Goal: Find specific page/section: Find specific page/section

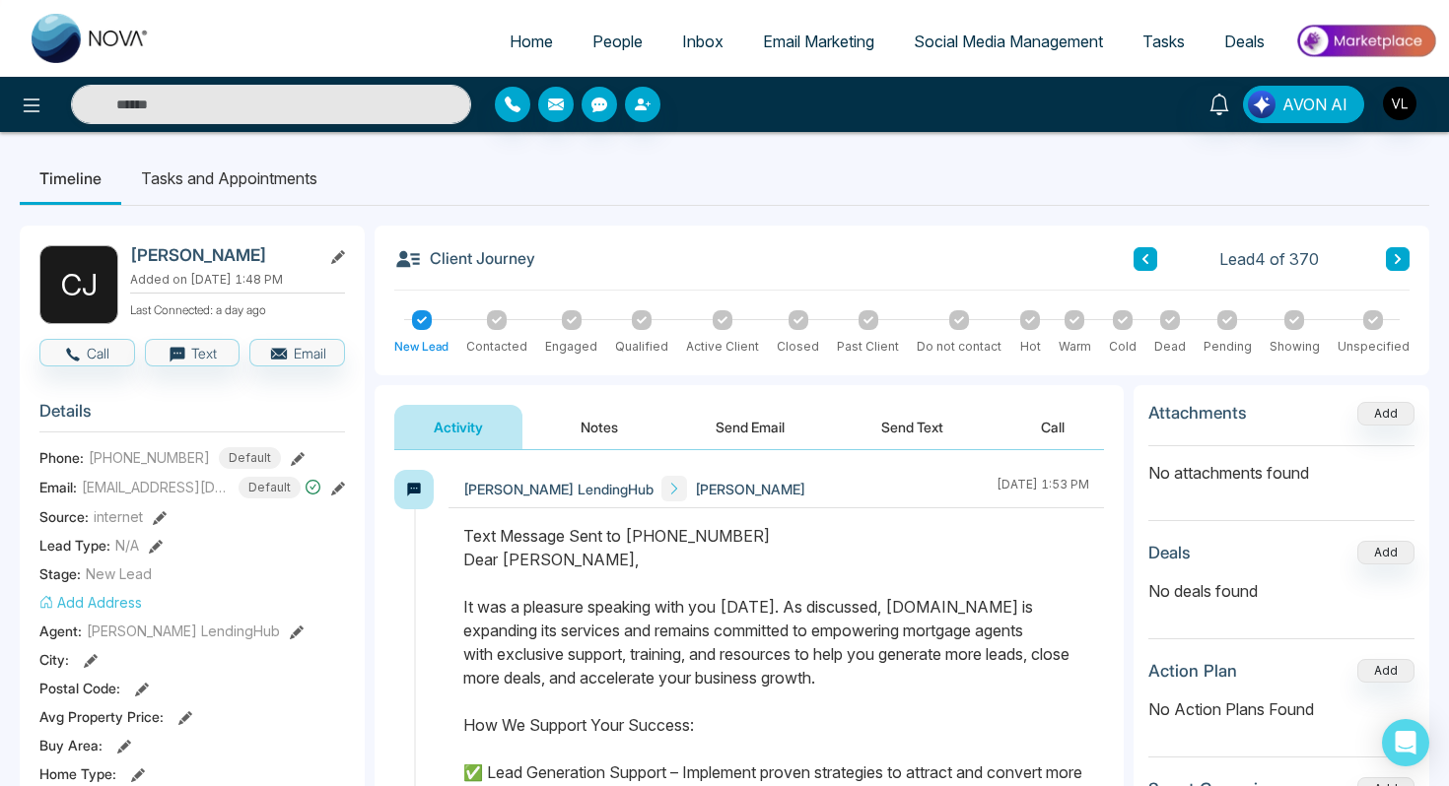
click at [617, 37] on span "People" at bounding box center [617, 42] width 50 height 20
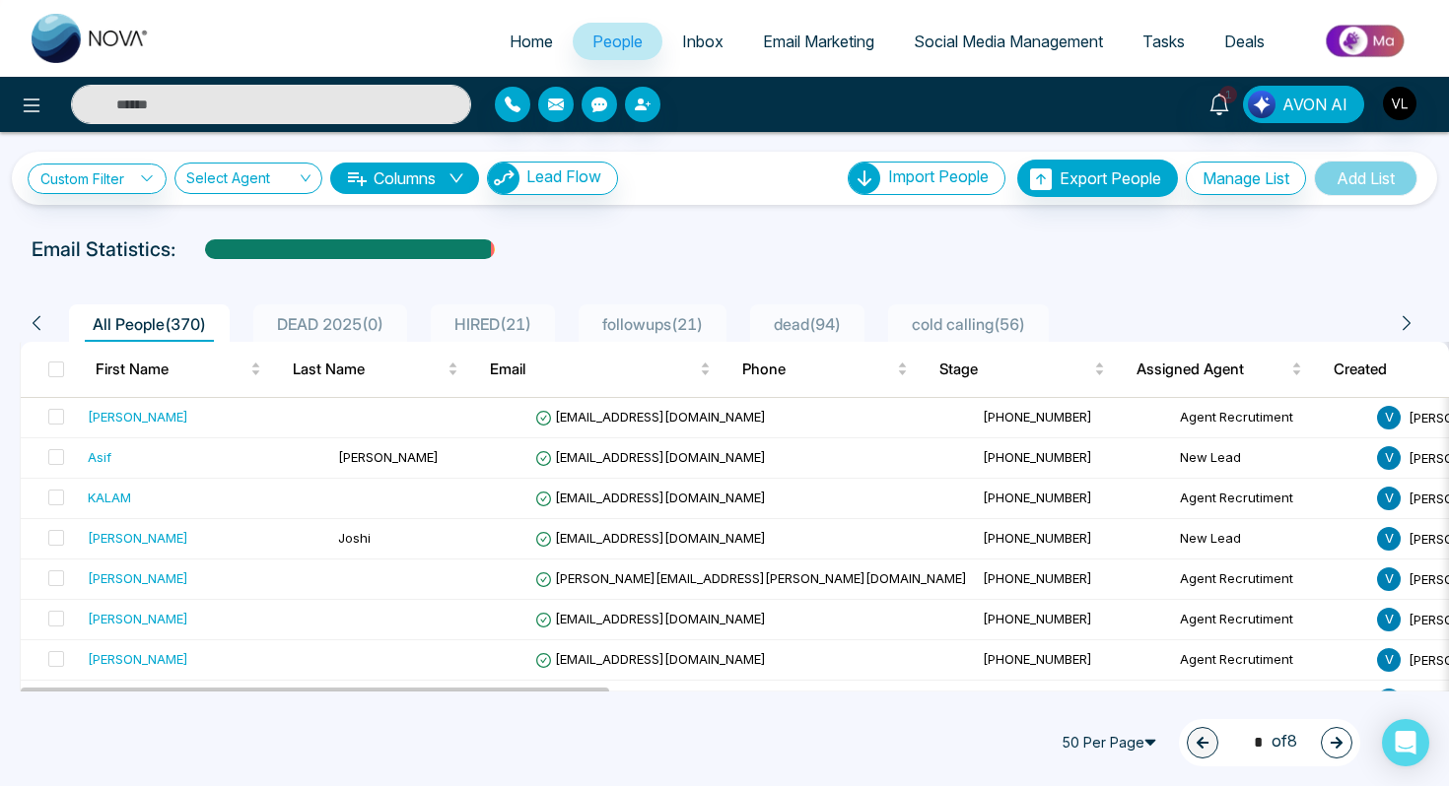
click at [217, 95] on input "text" at bounding box center [271, 104] width 400 height 39
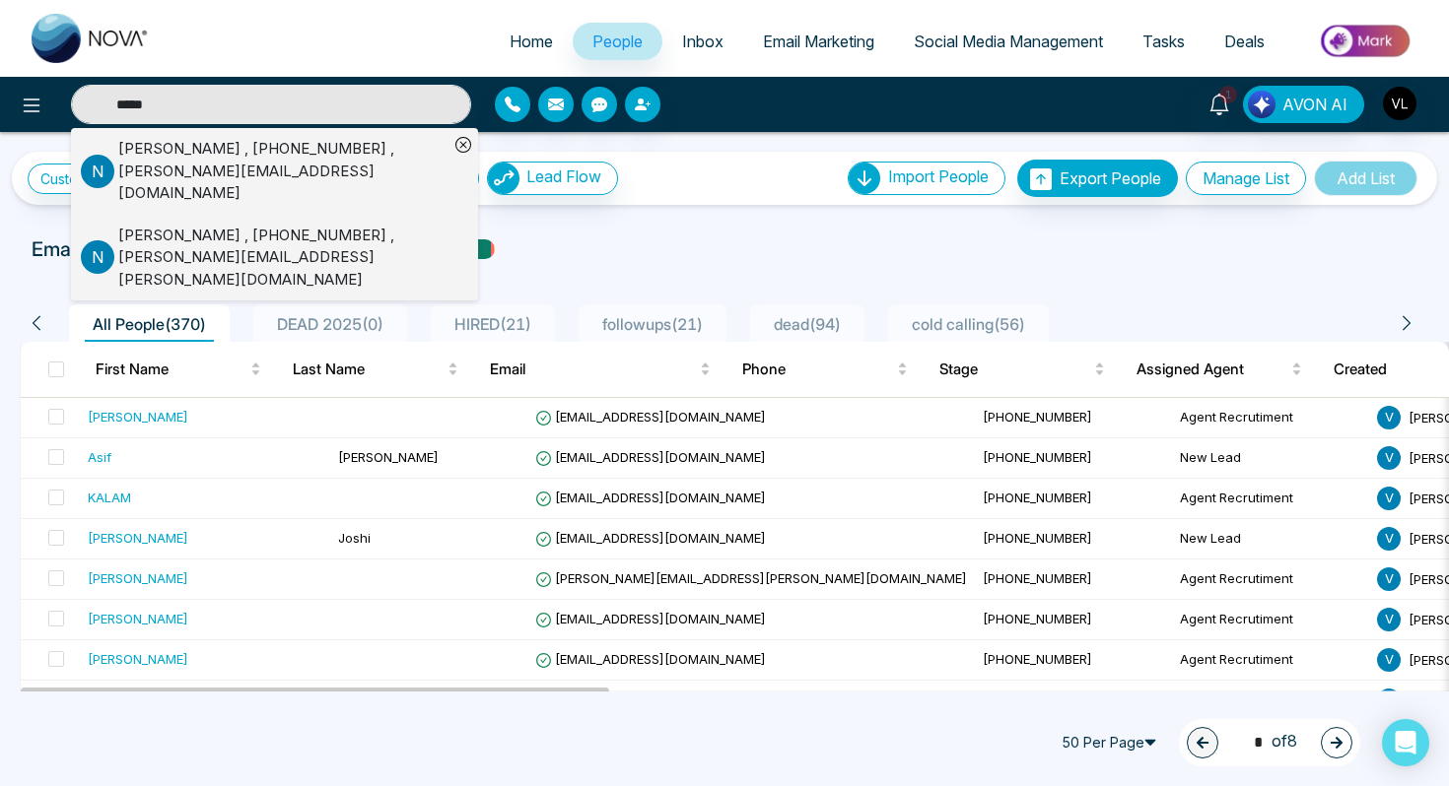
type input "*****"
click at [209, 160] on div "[PERSON_NAME] , [PHONE_NUMBER] , [PERSON_NAME][EMAIL_ADDRESS][DOMAIN_NAME]" at bounding box center [283, 171] width 330 height 67
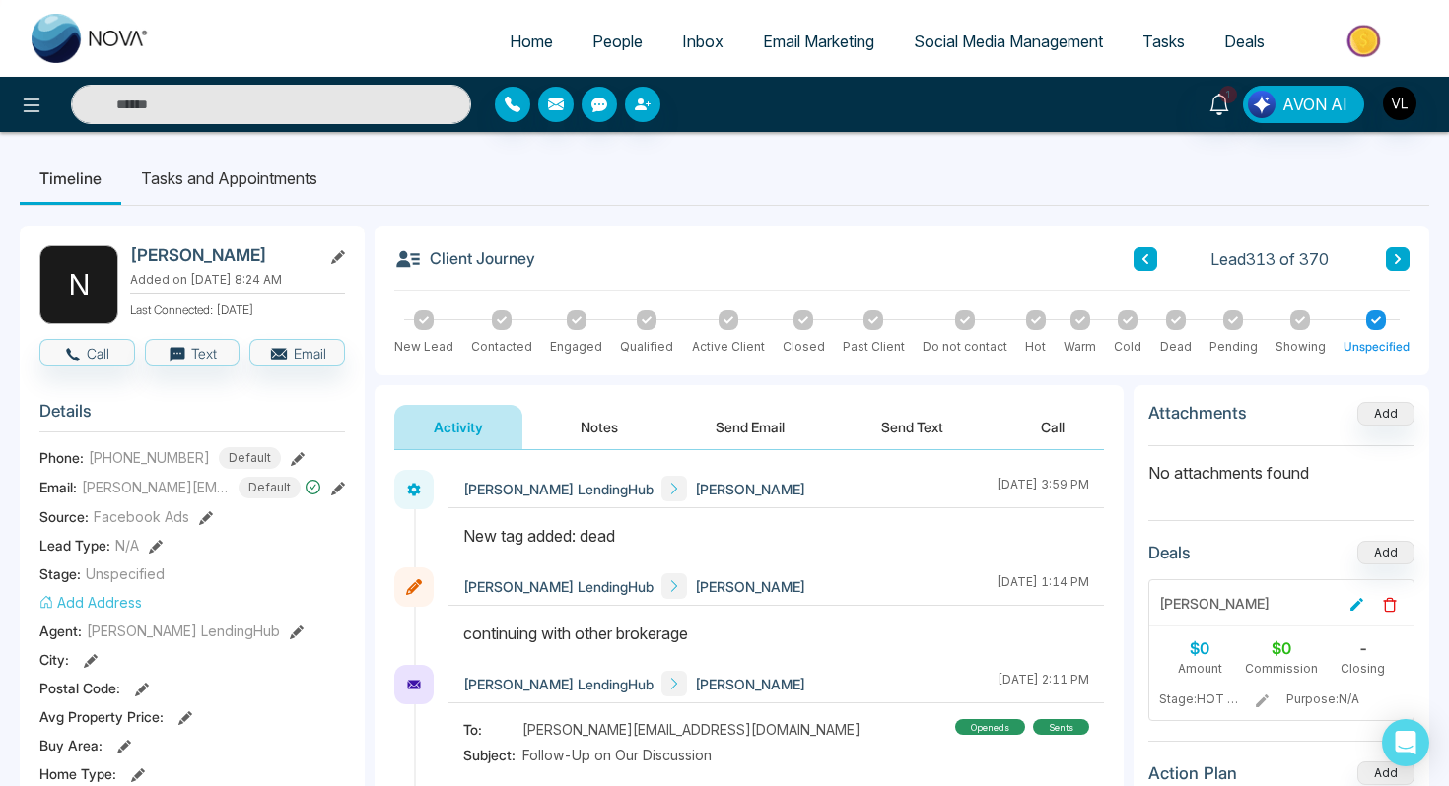
click at [174, 113] on input "text" at bounding box center [271, 104] width 400 height 39
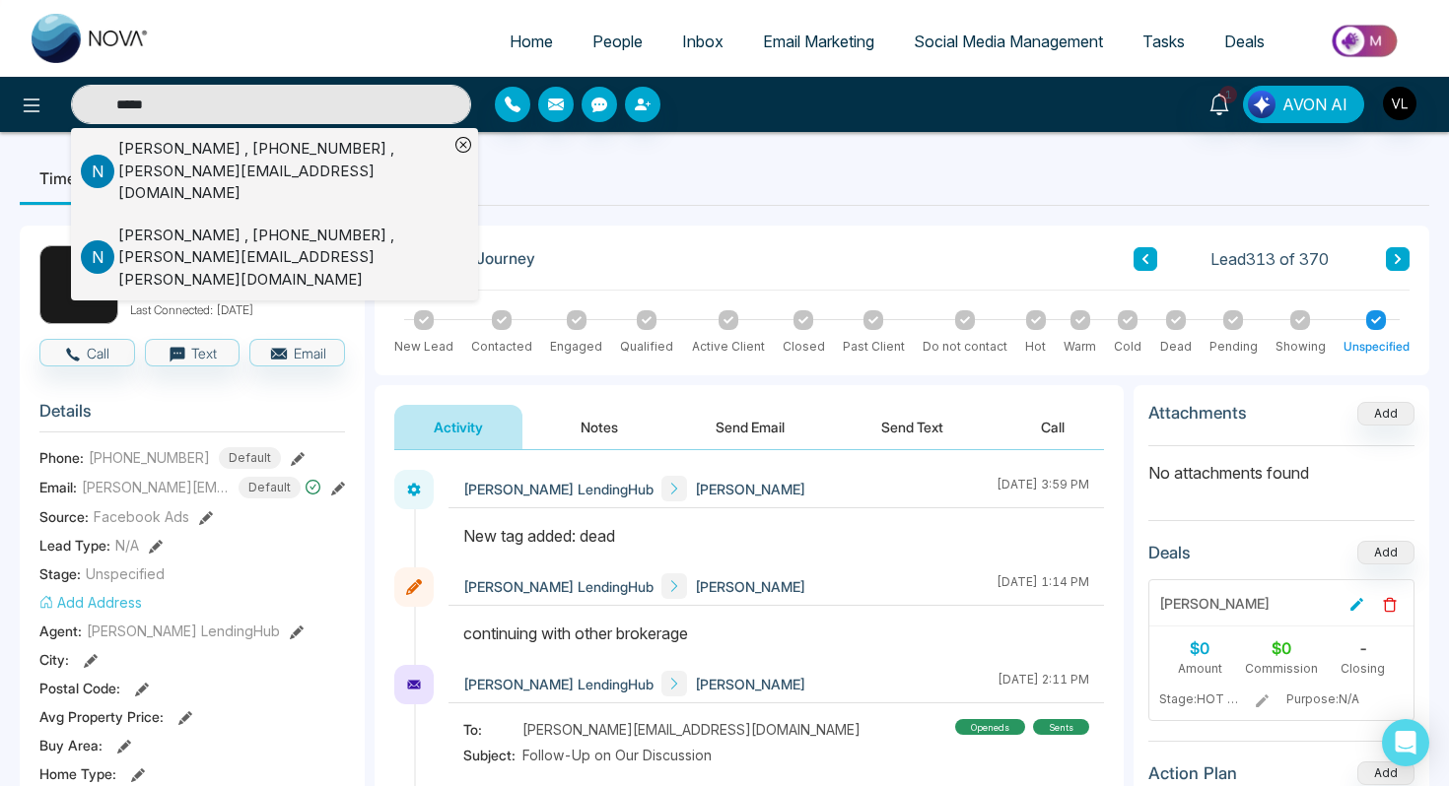
type input "*****"
click at [194, 225] on div "[PERSON_NAME] , [PHONE_NUMBER] , [EMAIL_ADDRESS][DOMAIN_NAME]" at bounding box center [283, 258] width 330 height 67
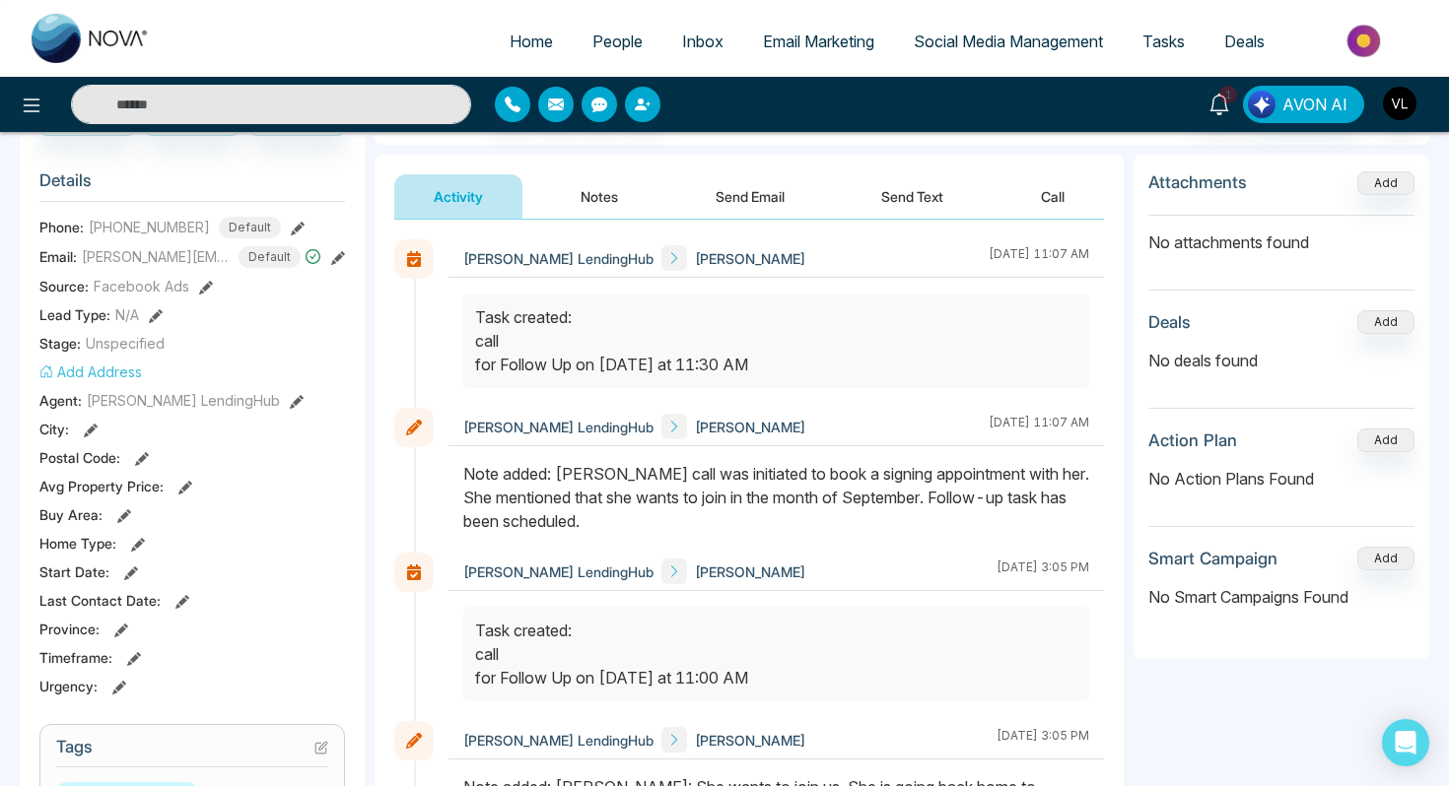
scroll to position [232, 0]
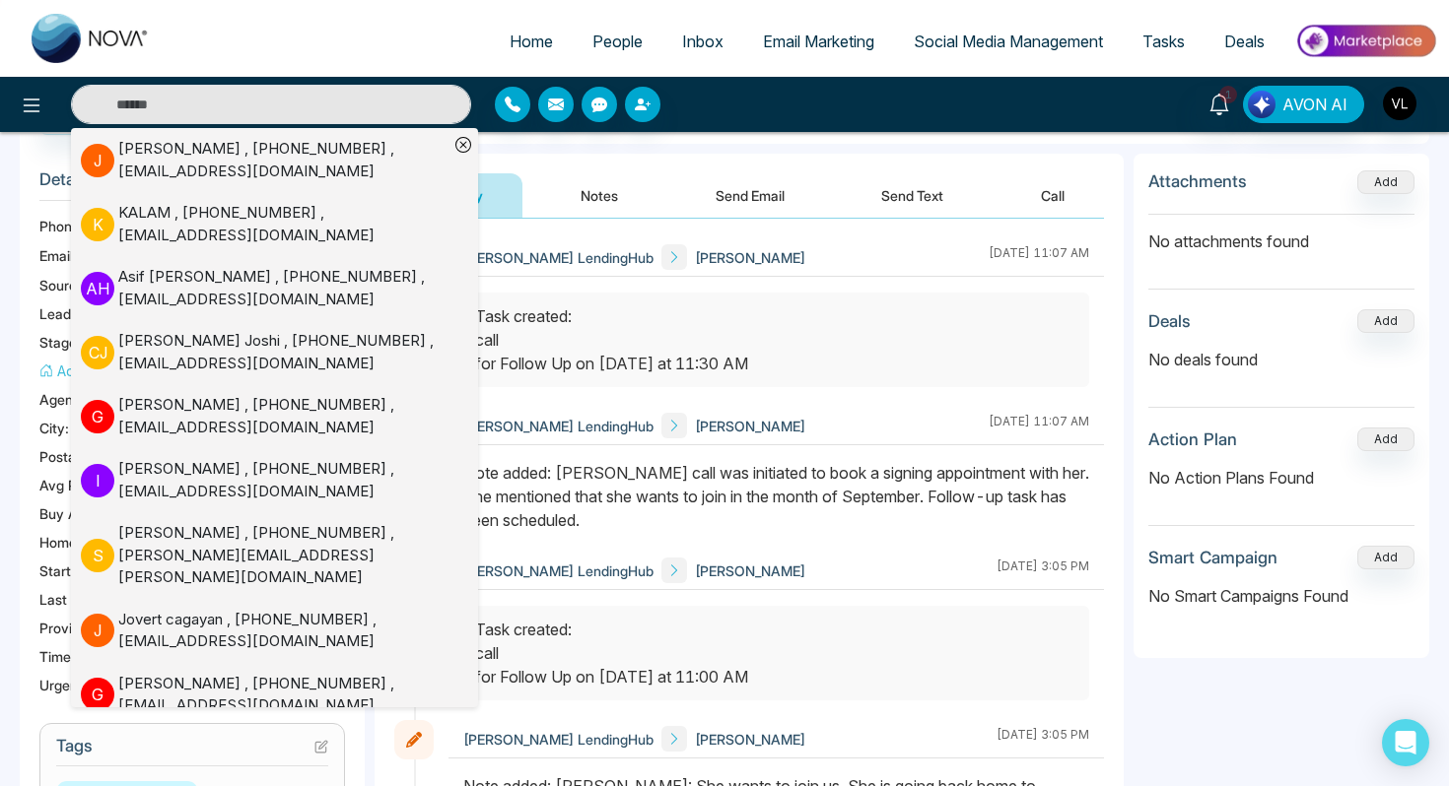
click at [739, 479] on div "Note added: [PERSON_NAME] call was initiated to book a signing appointment with…" at bounding box center [776, 496] width 626 height 71
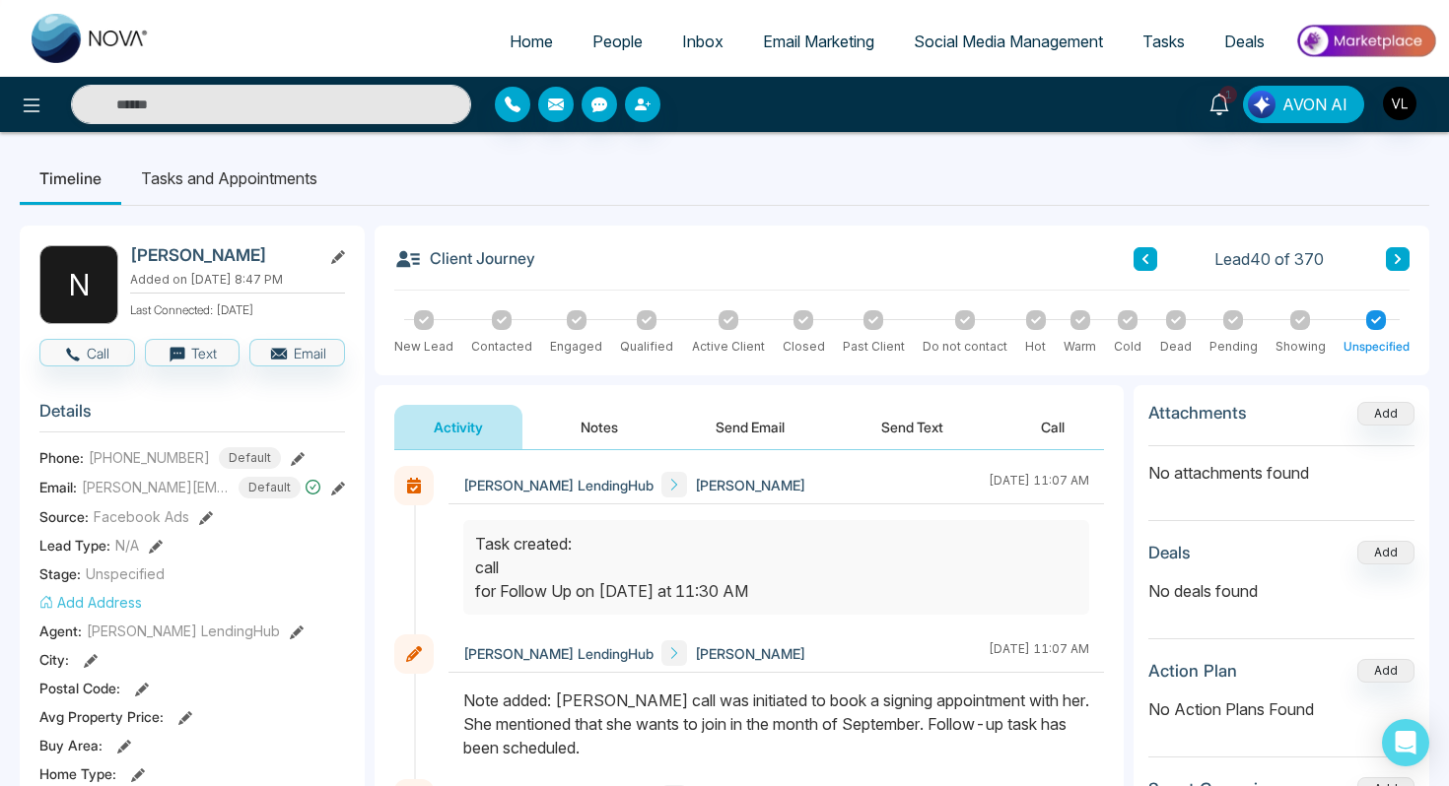
scroll to position [0, 0]
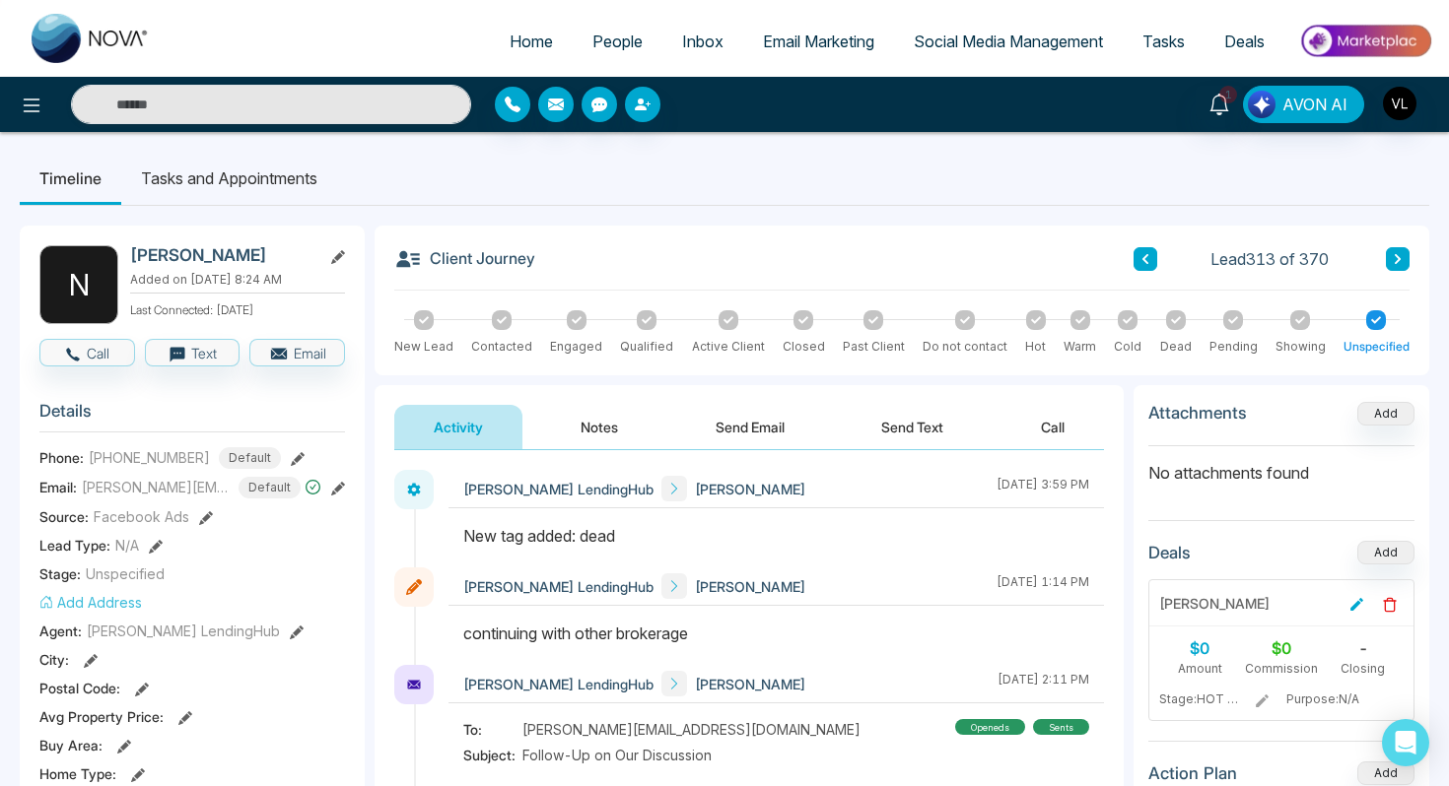
click at [611, 41] on span "People" at bounding box center [617, 42] width 50 height 20
